Goal: Task Accomplishment & Management: Manage account settings

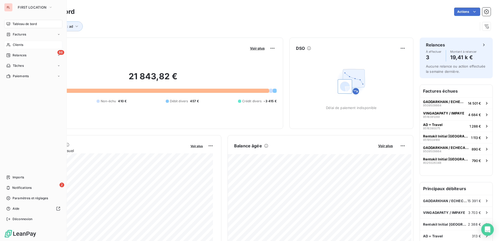
click at [21, 44] on span "Clients" at bounding box center [18, 45] width 10 height 5
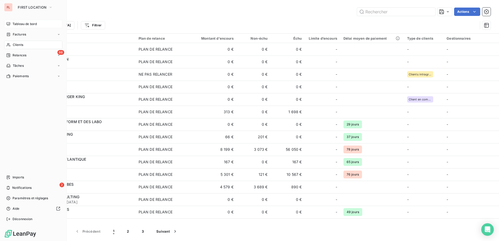
click at [31, 27] on div "Tableau de bord" at bounding box center [33, 24] width 58 height 8
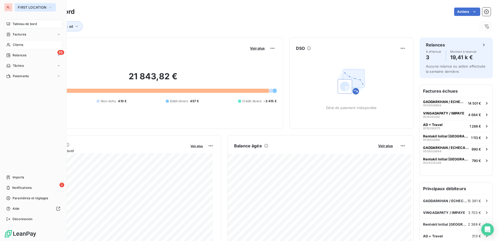
click at [34, 7] on span "FIRST LOCATION" at bounding box center [32, 7] width 29 height 4
click at [26, 218] on span "Déconnexion" at bounding box center [23, 219] width 20 height 5
